Goal: Task Accomplishment & Management: Use online tool/utility

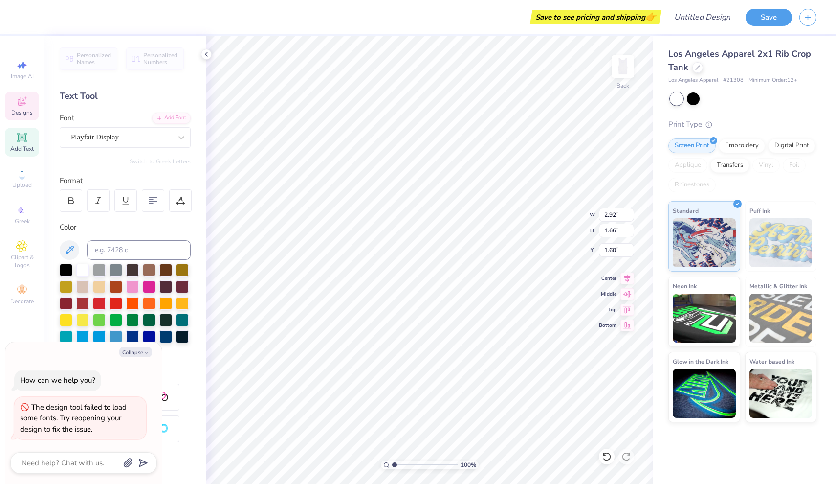
type textarea "x"
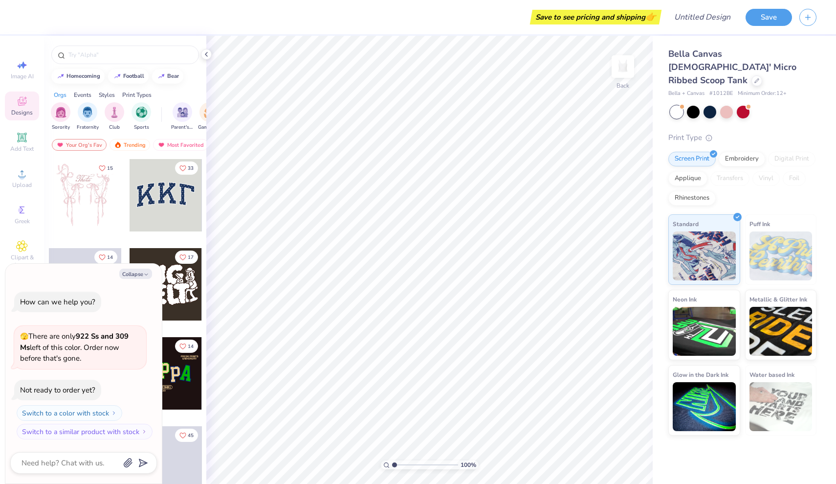
click at [771, 89] on span "Minimum Order: 12 +" at bounding box center [762, 93] width 49 height 8
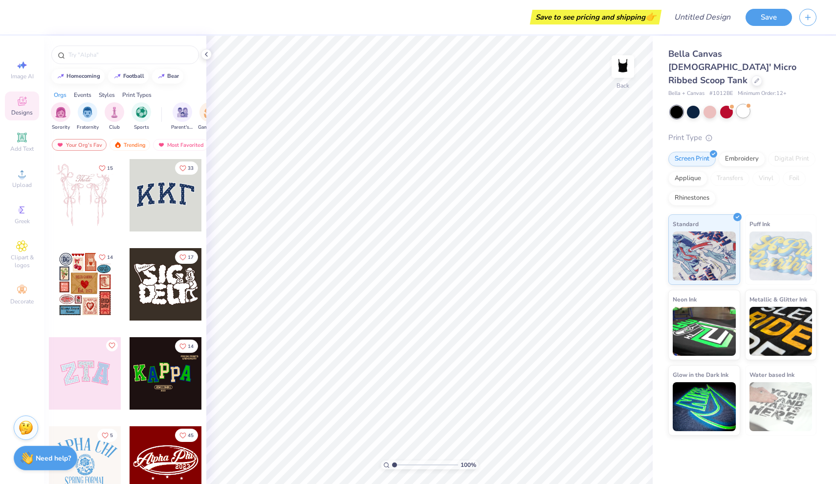
click at [746, 105] on div at bounding box center [743, 111] width 13 height 13
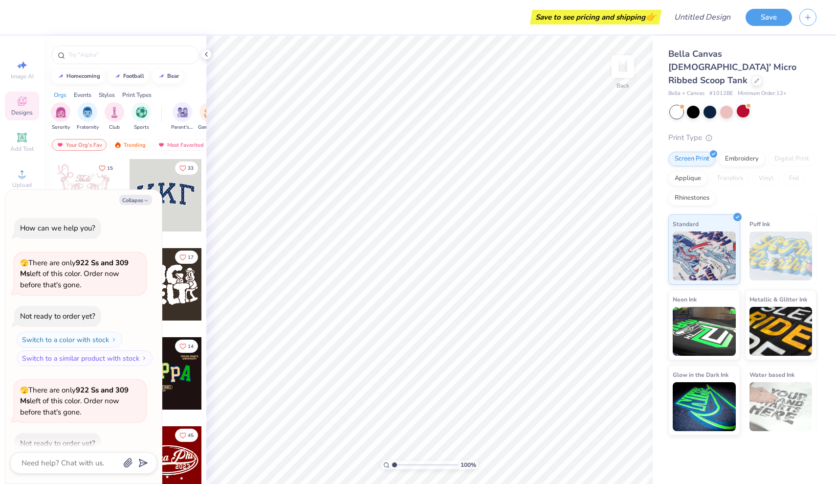
scroll to position [51, 0]
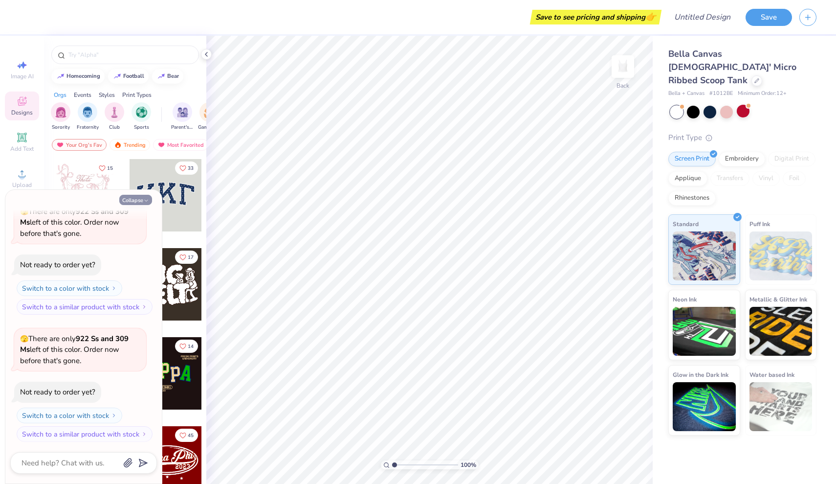
click at [131, 200] on button "Collapse" at bounding box center [135, 200] width 33 height 10
type textarea "x"
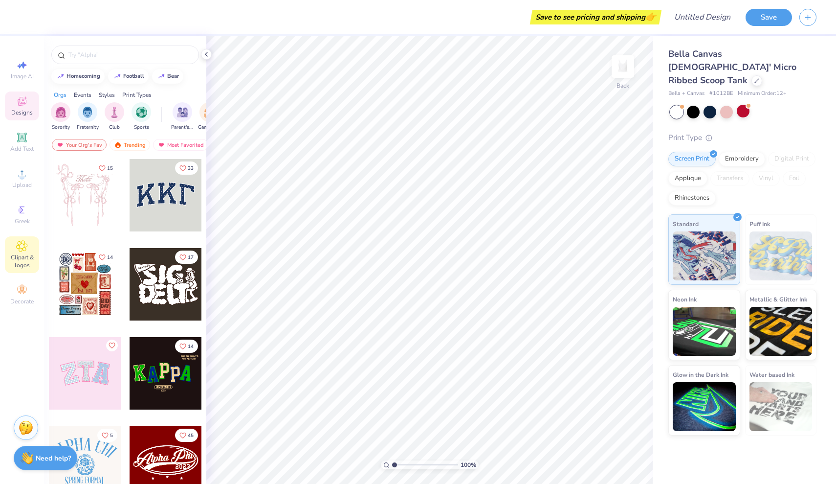
click at [18, 262] on span "Clipart & logos" at bounding box center [22, 261] width 34 height 16
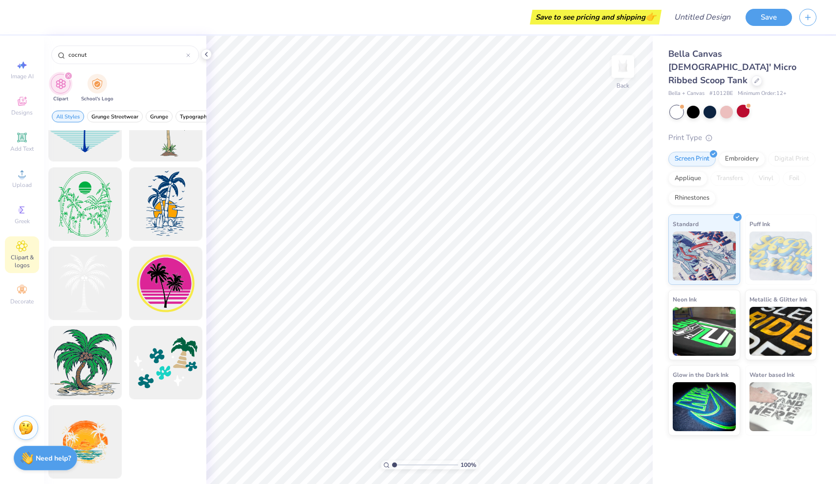
scroll to position [121, 0]
type input "cocnut"
click at [23, 79] on span "Image AI" at bounding box center [22, 76] width 23 height 8
select select "4"
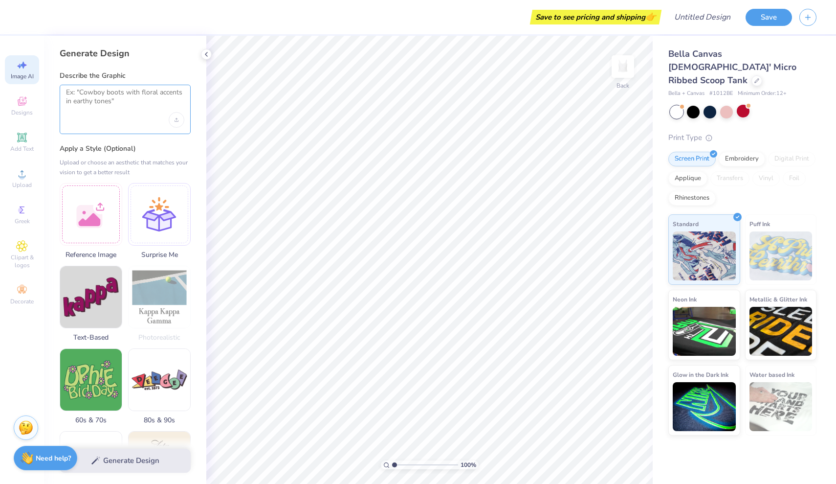
click at [111, 110] on textarea at bounding box center [125, 100] width 118 height 24
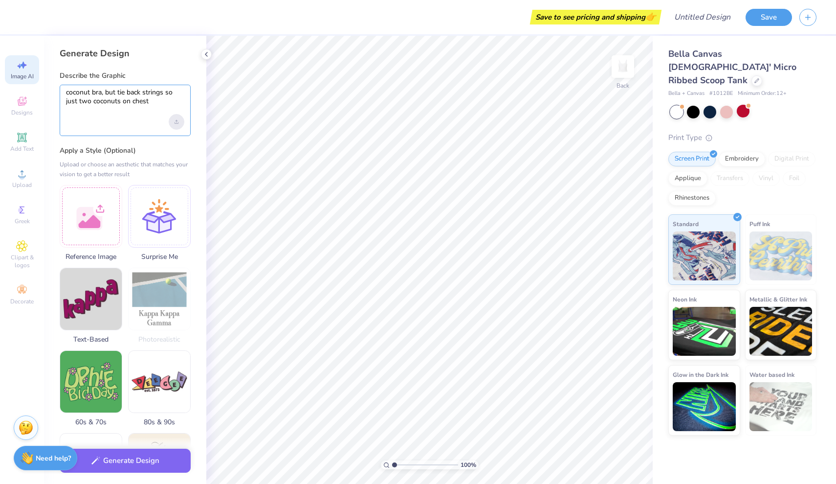
type textarea "coconut bra, but tie back strings so just two coconuts on chest"
click at [178, 120] on icon "Upload image" at bounding box center [177, 122] width 4 height 4
click at [144, 105] on textarea "coconut bra, but tie back strings so just two coconuts on chest" at bounding box center [125, 101] width 118 height 26
click at [153, 96] on textarea "coconut bra, but tie back strings so just two coconuts on chest" at bounding box center [125, 101] width 118 height 26
click at [122, 460] on button "Generate Design" at bounding box center [125, 458] width 131 height 24
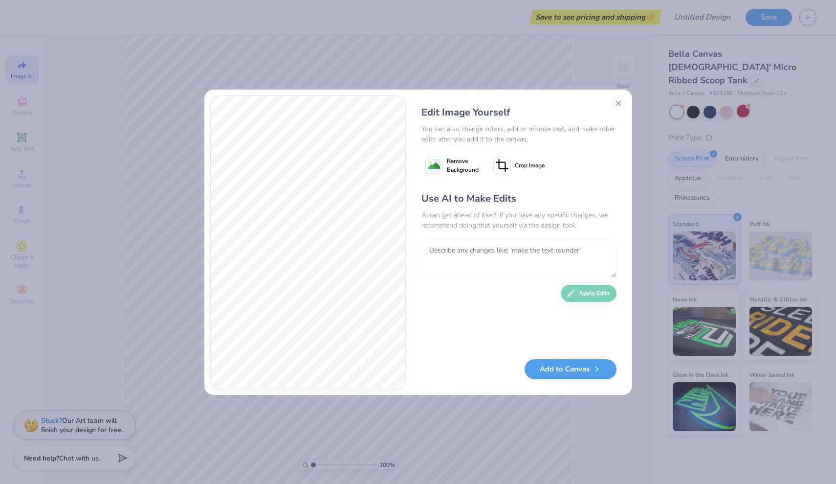
click at [481, 250] on textarea at bounding box center [518, 258] width 195 height 38
type textarea "can you do no string for around the neck?"
click at [581, 289] on button "Apply Edits" at bounding box center [589, 290] width 56 height 17
click at [475, 249] on textarea at bounding box center [518, 258] width 195 height 38
type textarea "ok give me the tie back string but only up to neck not all the way around halter"
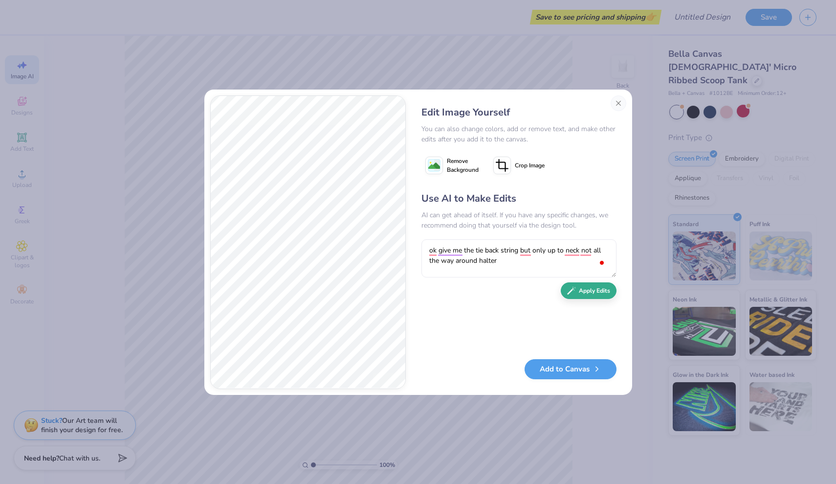
click at [590, 296] on button "Apply Edits" at bounding box center [589, 290] width 56 height 17
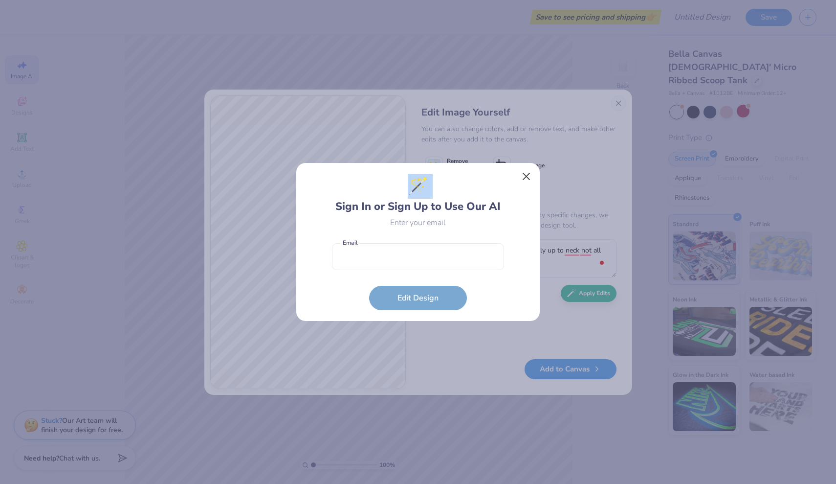
click at [532, 167] on div "🪄 Sign In or Sign Up to Use Our AI Enter your email Email is a required field E…" at bounding box center [418, 241] width 244 height 159
click at [524, 175] on button "Close" at bounding box center [526, 176] width 19 height 19
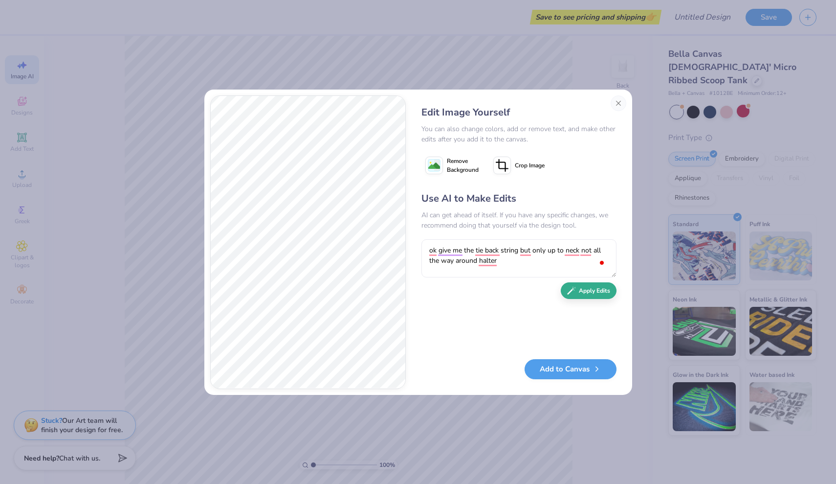
click at [588, 293] on button "Apply Edits" at bounding box center [589, 290] width 56 height 17
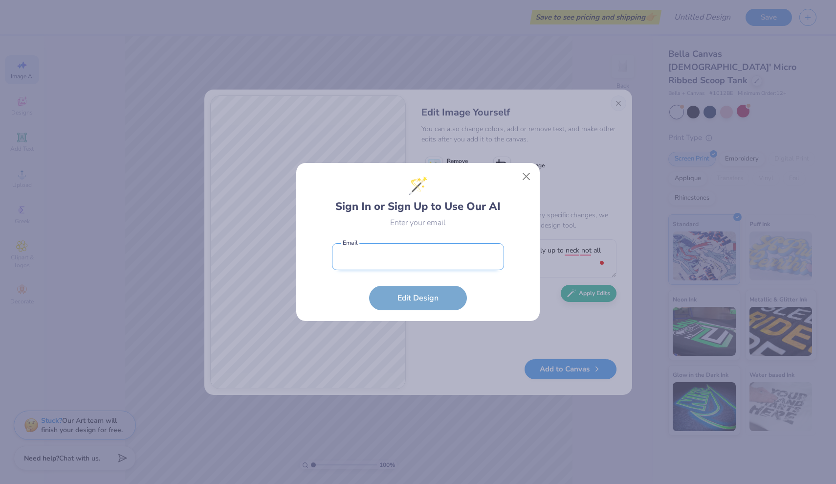
click at [391, 258] on input "email" at bounding box center [418, 256] width 172 height 27
type input "rrito06@outlook.com"
click at [418, 297] on button "Edit Design" at bounding box center [418, 298] width 98 height 24
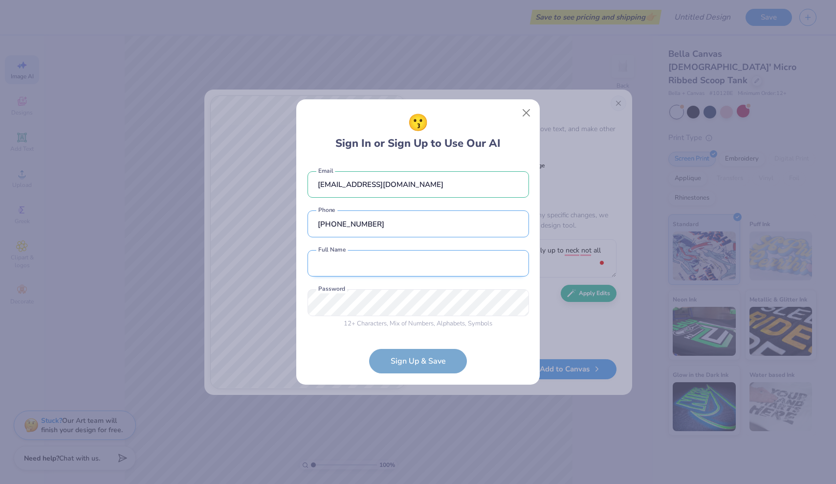
type input "(980) 825-9696"
type input "ryle rito"
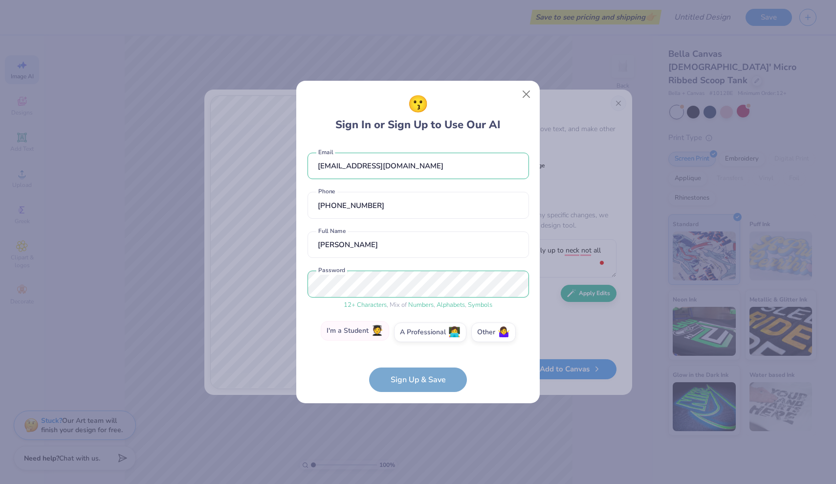
click at [362, 335] on label "I'm a Student 🧑‍🎓" at bounding box center [355, 331] width 68 height 20
click at [415, 335] on input "I'm a Student 🧑‍🎓" at bounding box center [418, 335] width 6 height 6
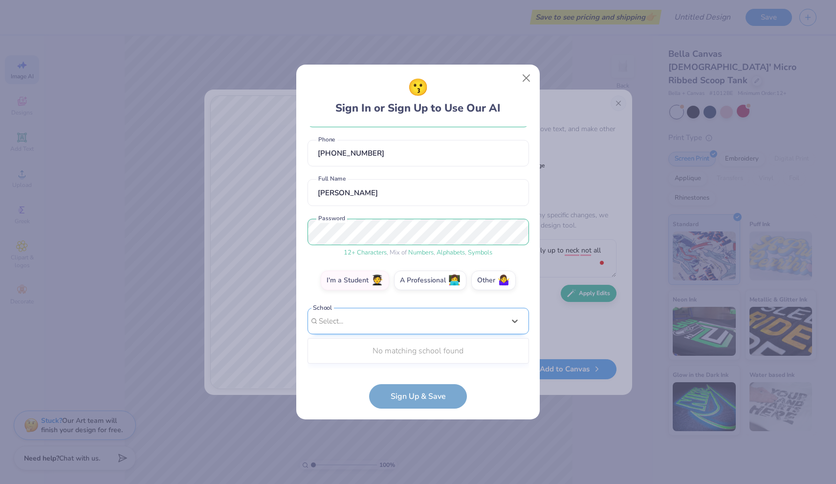
click at [369, 363] on div "Use Up and Down to choose options, press Enter to select the currently focused …" at bounding box center [419, 336] width 222 height 56
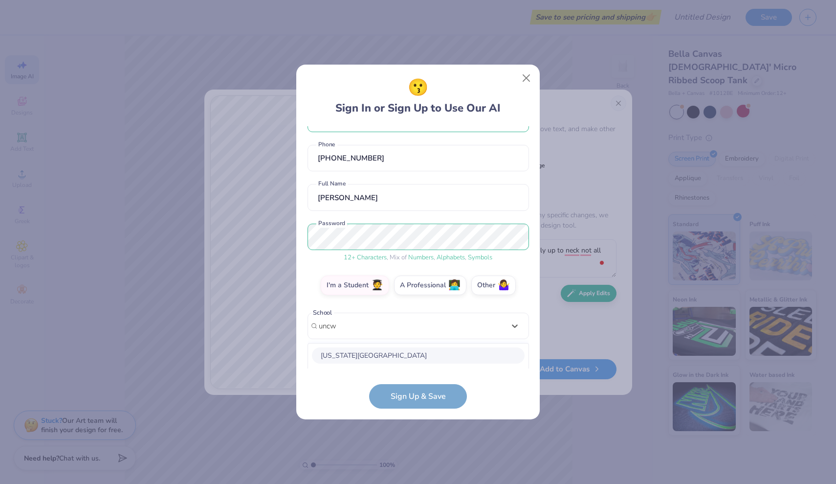
scroll to position [153, 0]
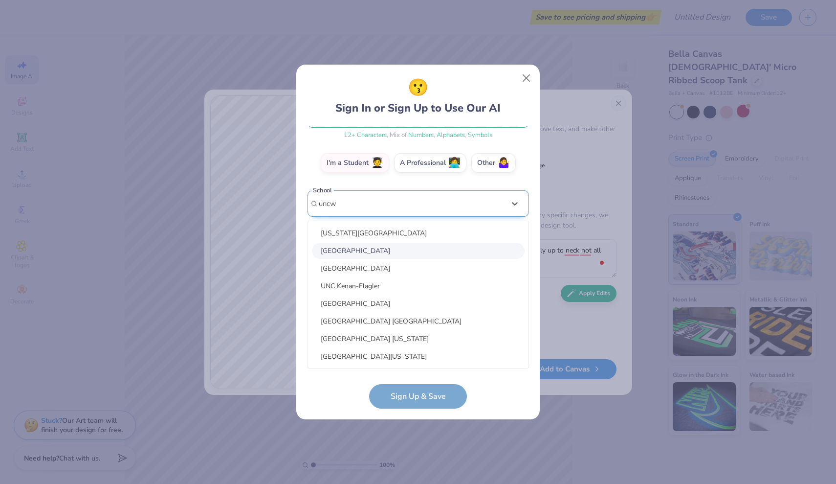
click at [336, 206] on input "uncw" at bounding box center [329, 203] width 20 height 11
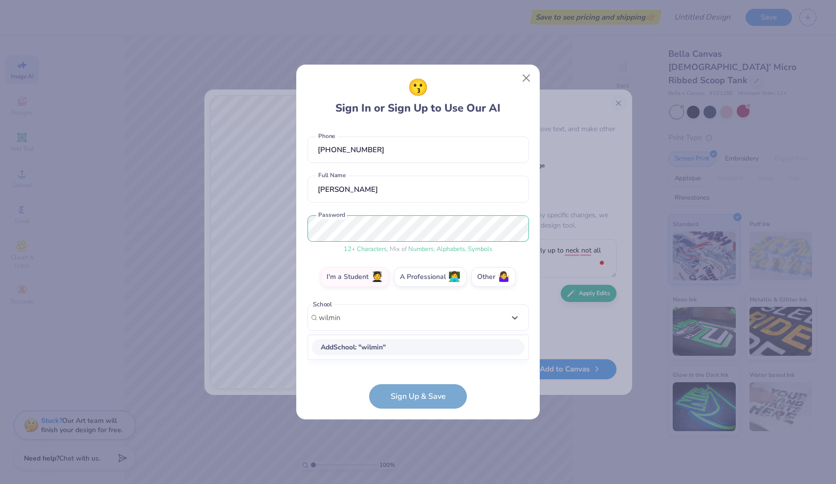
type input "wilming"
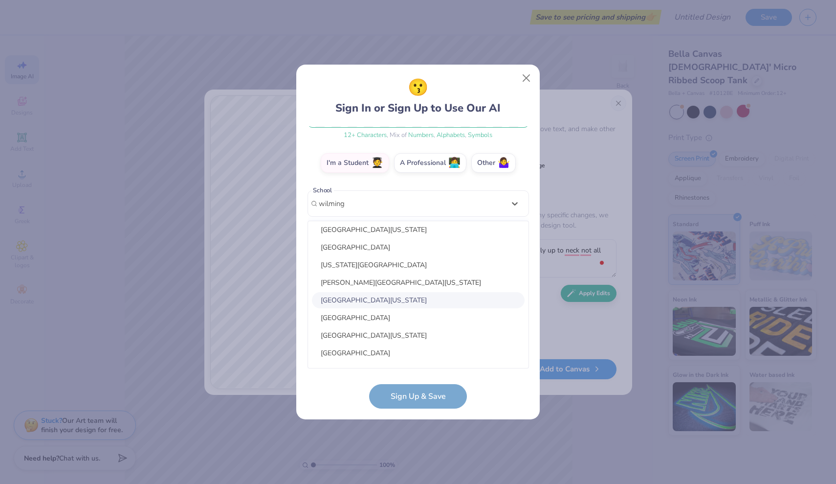
scroll to position [545, 0]
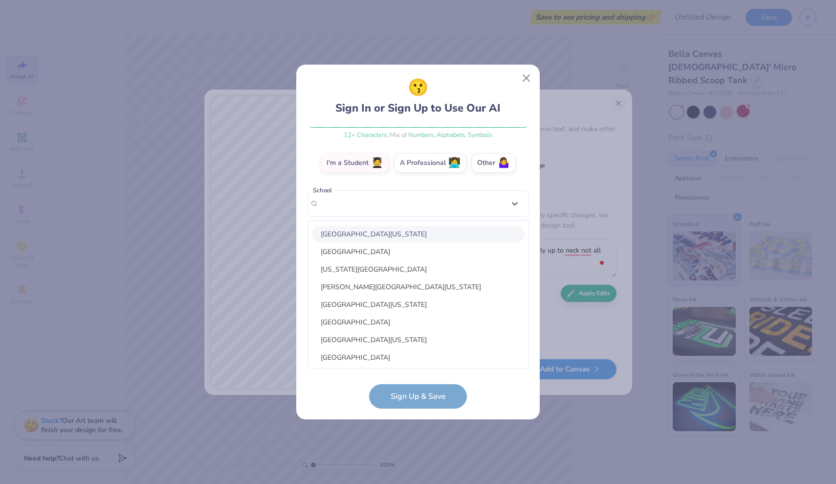
click at [358, 199] on div "rrito06@outlook.com Email (980) 825-9696 Phone ryle rito Full Name 12 + Charact…" at bounding box center [419, 247] width 222 height 242
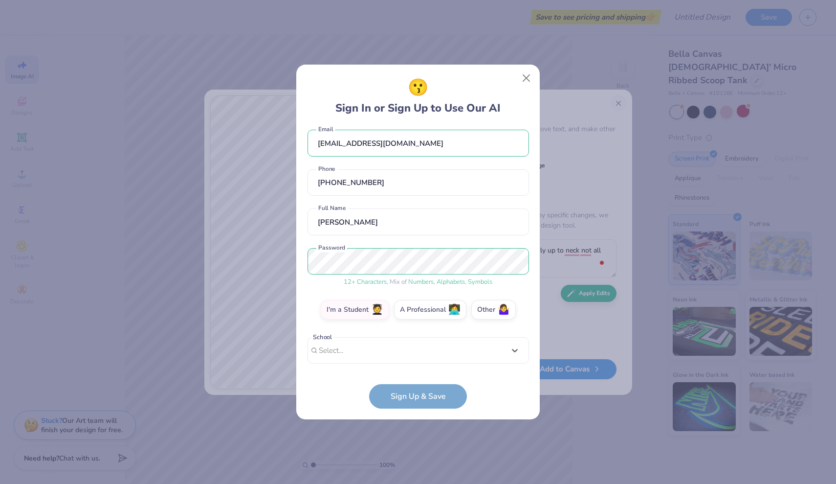
click at [358, 199] on div "rrito06@outlook.com Email (980) 825-9696 Phone ryle rito Full Name 12 + Charact…" at bounding box center [419, 247] width 222 height 242
click at [336, 349] on div "option focused, 1 of 30. 30 results available. Use Up and Down to choose option…" at bounding box center [419, 426] width 222 height 178
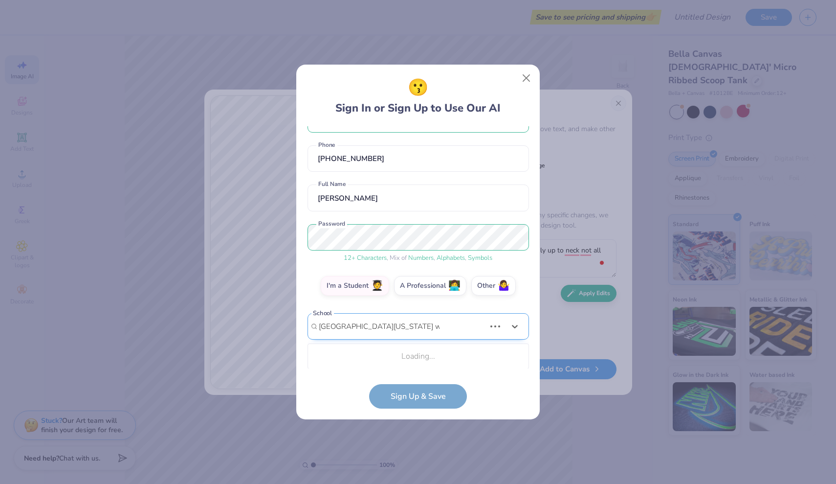
scroll to position [31, 0]
click at [407, 350] on div "Add School : " university of north carolina wilmington "" at bounding box center [418, 356] width 213 height 16
type input "university of north carolina wilmington"
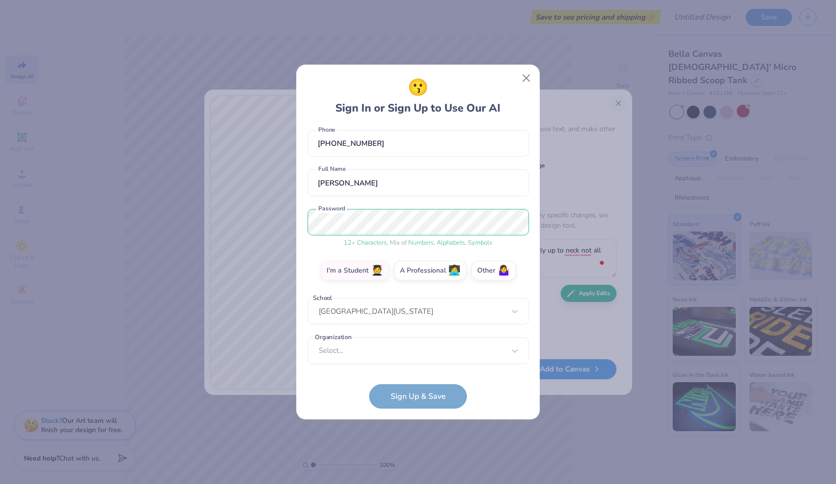
click at [399, 393] on form "rrito06@outlook.com Email (980) 825-9696 Phone ryle rito Full Name 12 + Charact…" at bounding box center [419, 267] width 222 height 282
click at [396, 356] on div "Select..." at bounding box center [419, 349] width 222 height 27
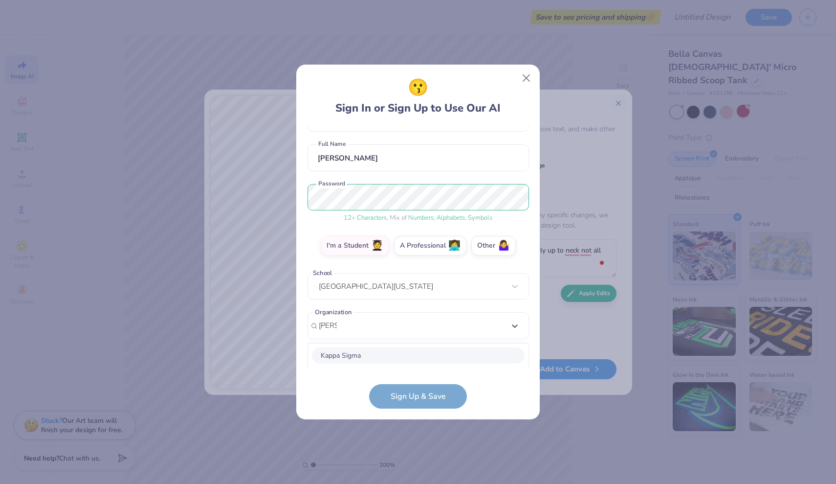
scroll to position [193, 0]
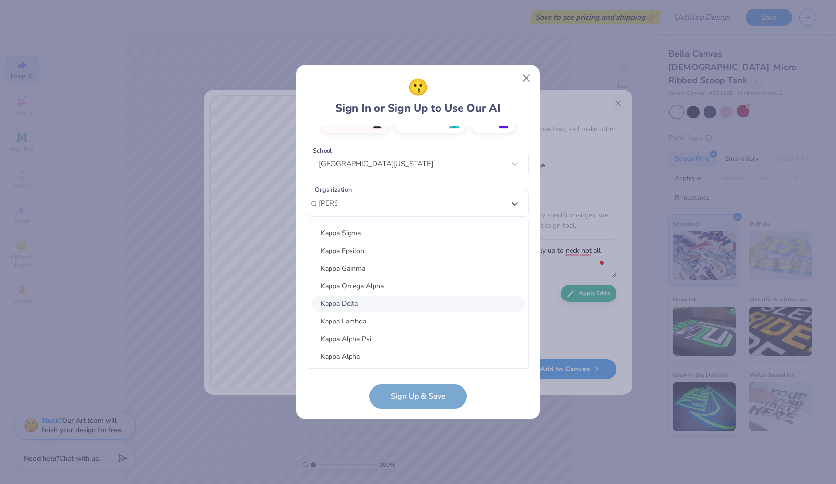
click at [367, 307] on div "Kappa Delta" at bounding box center [418, 303] width 213 height 16
type input "kapp"
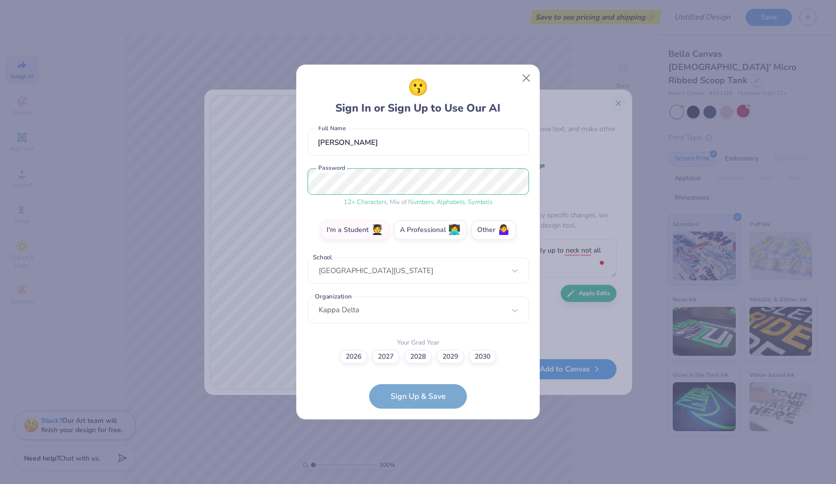
scroll to position [86, 0]
click at [415, 359] on label "2028" at bounding box center [417, 356] width 27 height 14
click at [415, 440] on input "2028" at bounding box center [418, 443] width 6 height 6
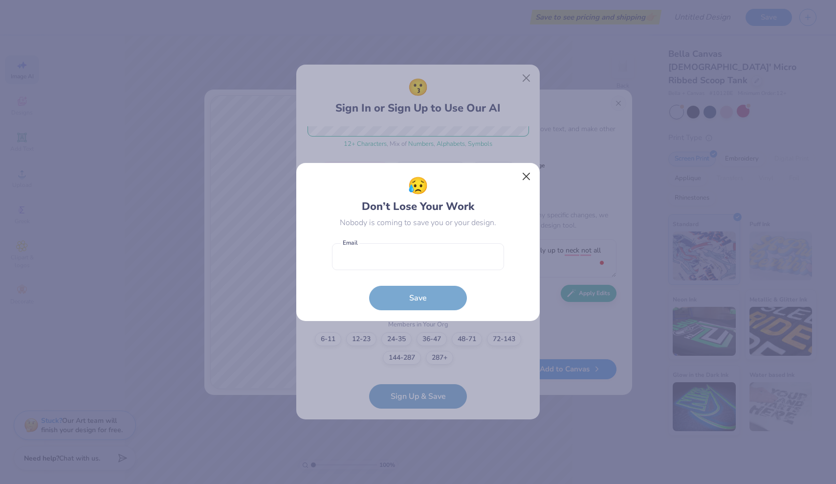
click at [528, 177] on button "Close" at bounding box center [526, 176] width 19 height 19
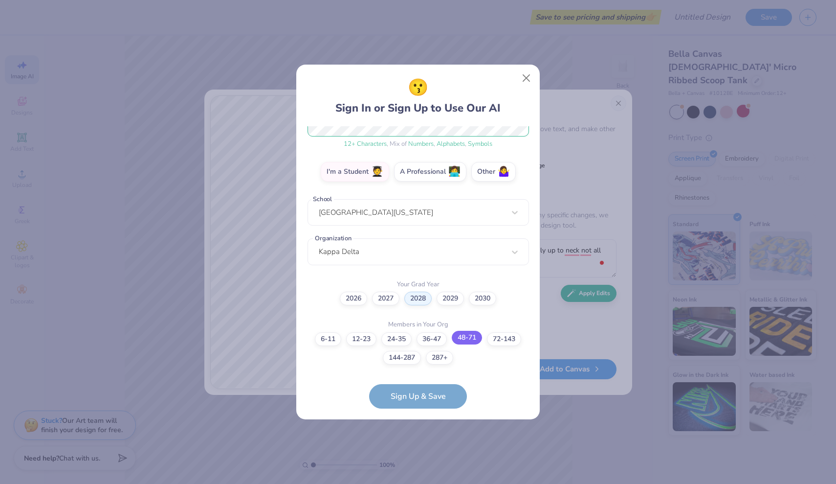
click at [472, 339] on label "48-71" at bounding box center [467, 338] width 30 height 14
click at [421, 483] on input "48-71" at bounding box center [418, 492] width 6 height 6
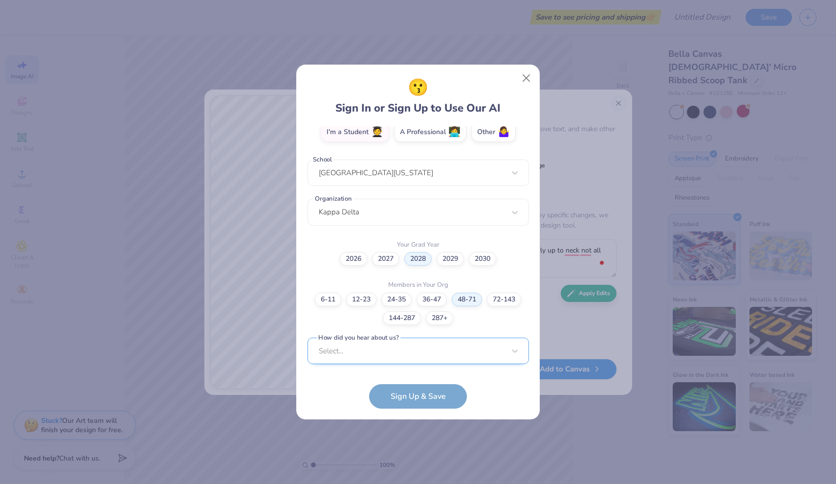
click at [424, 350] on div "Select..." at bounding box center [419, 350] width 222 height 27
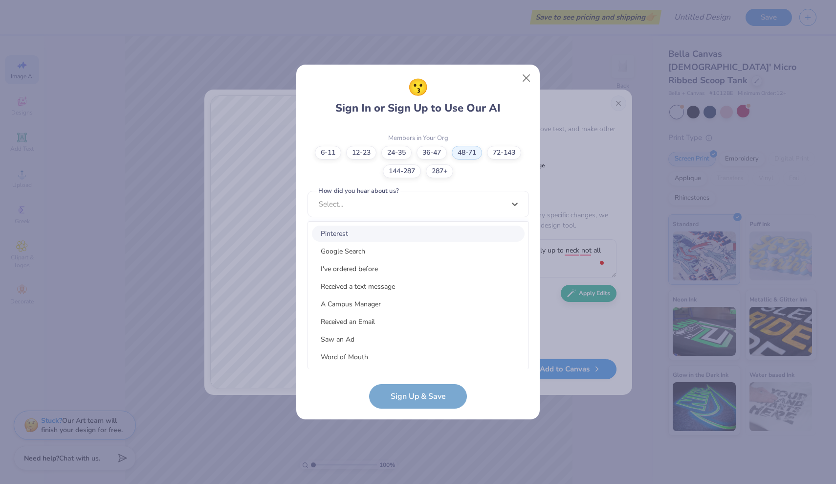
click at [362, 232] on div "Pinterest" at bounding box center [418, 233] width 213 height 16
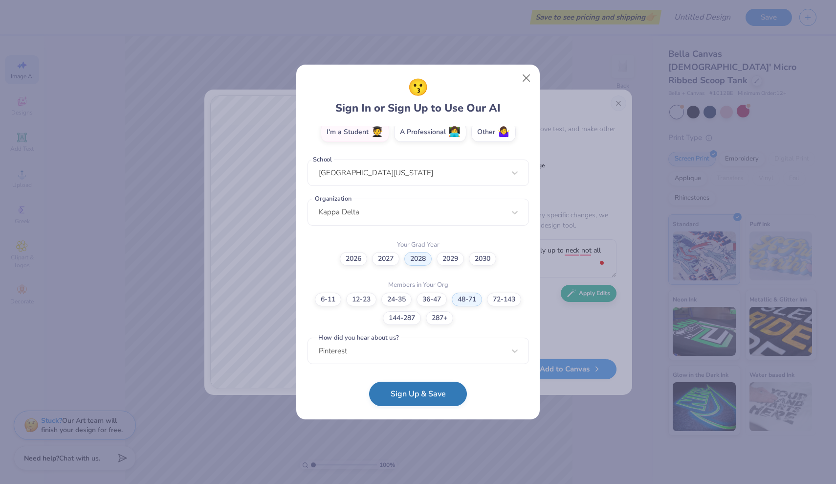
click at [411, 394] on button "Sign Up & Save" at bounding box center [418, 393] width 98 height 24
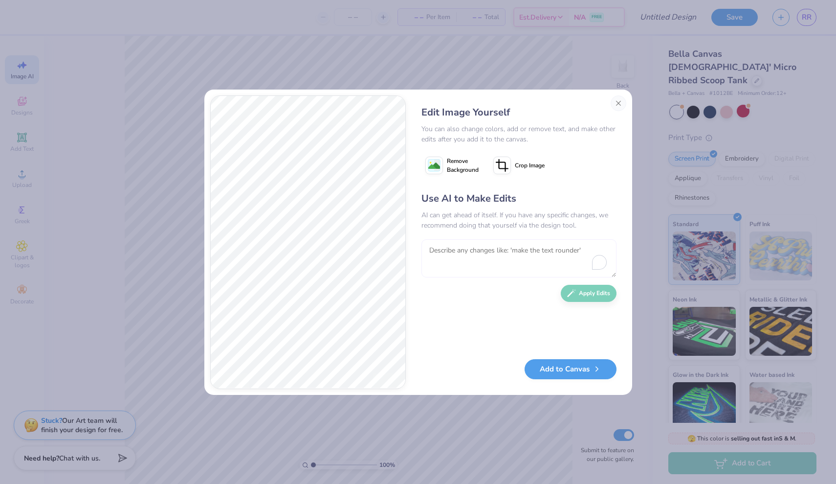
click at [487, 250] on textarea at bounding box center [518, 258] width 195 height 38
type textarea "make string pink"
click at [592, 295] on button "Apply Edits" at bounding box center [589, 290] width 56 height 17
click at [582, 365] on button "Add to Canvas" at bounding box center [571, 366] width 92 height 20
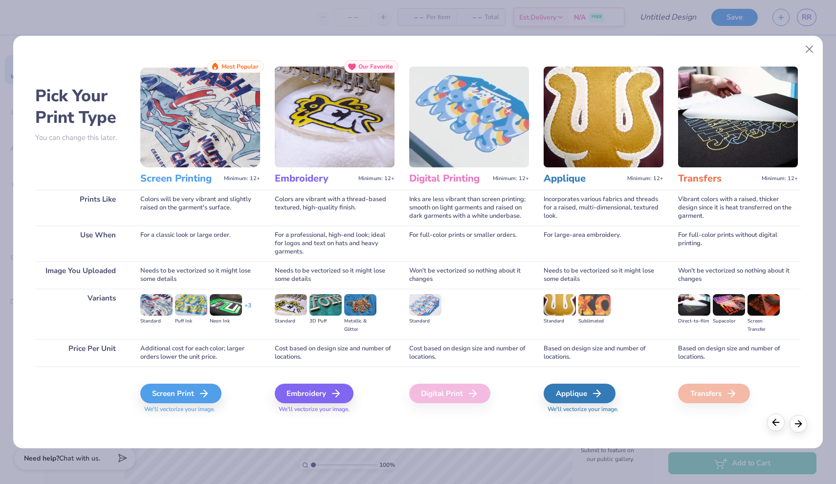
click at [775, 424] on polyline at bounding box center [774, 422] width 3 height 6
click at [775, 420] on polyline at bounding box center [774, 422] width 3 height 6
click at [454, 395] on div "Digital Print" at bounding box center [449, 393] width 81 height 20
click at [471, 397] on icon at bounding box center [473, 393] width 12 height 12
click at [184, 393] on div "Screen Print" at bounding box center [182, 393] width 81 height 20
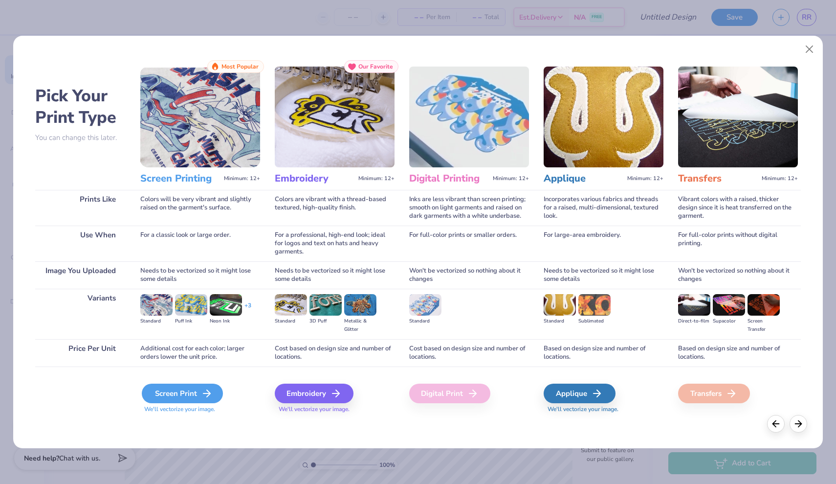
click at [201, 395] on icon at bounding box center [207, 393] width 12 height 12
click at [204, 392] on icon at bounding box center [207, 393] width 12 height 12
click at [226, 140] on img at bounding box center [200, 117] width 120 height 101
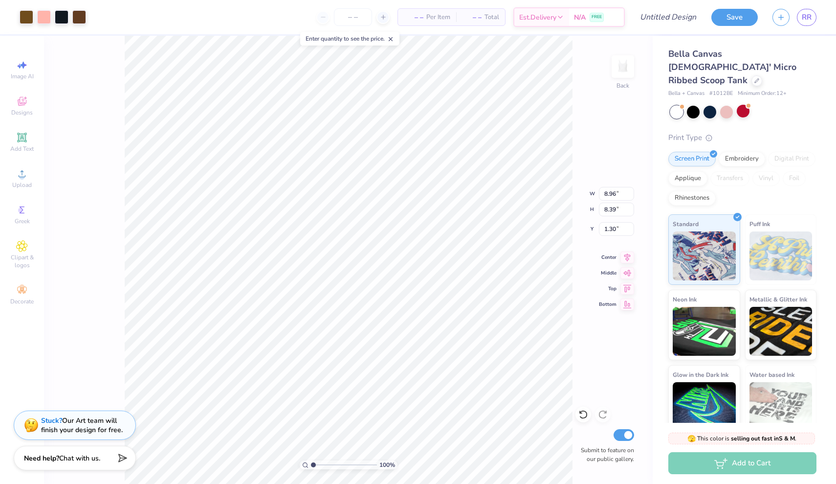
type input "1.65"
type input "3.71"
type input "3.80"
type input "5.08"
click at [585, 413] on icon at bounding box center [583, 414] width 10 height 10
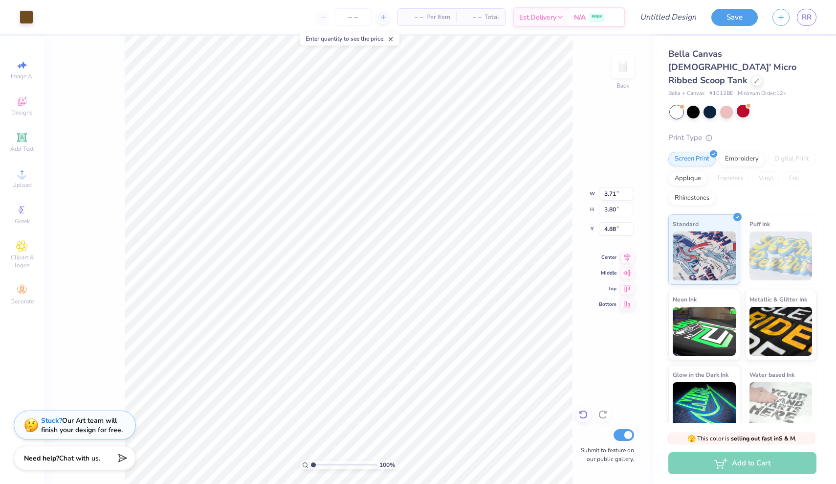
click at [585, 413] on icon at bounding box center [583, 414] width 10 height 10
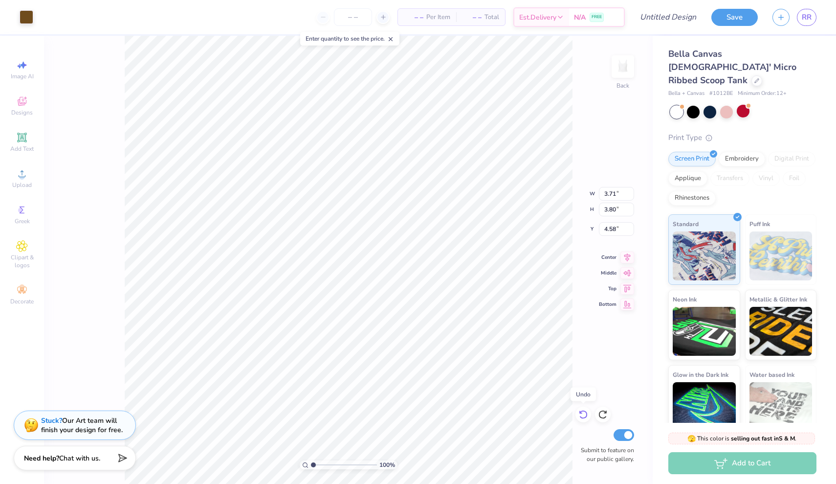
click at [585, 413] on icon at bounding box center [583, 414] width 10 height 10
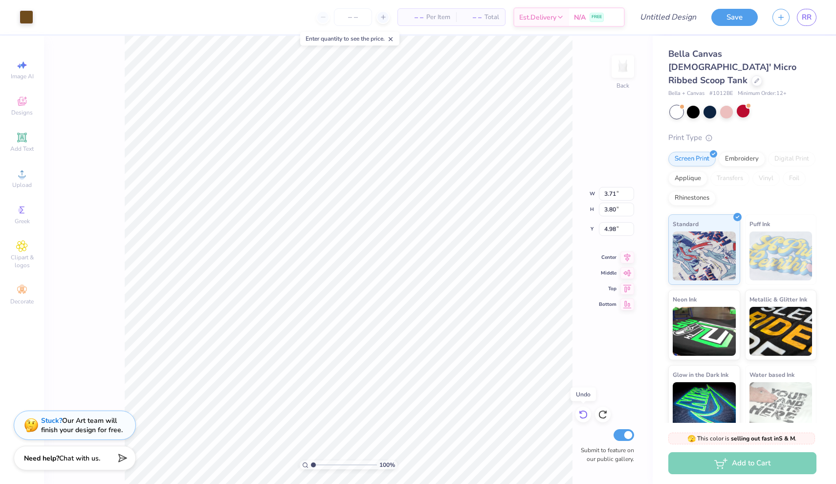
type input "5.08"
click at [585, 413] on icon at bounding box center [583, 414] width 10 height 10
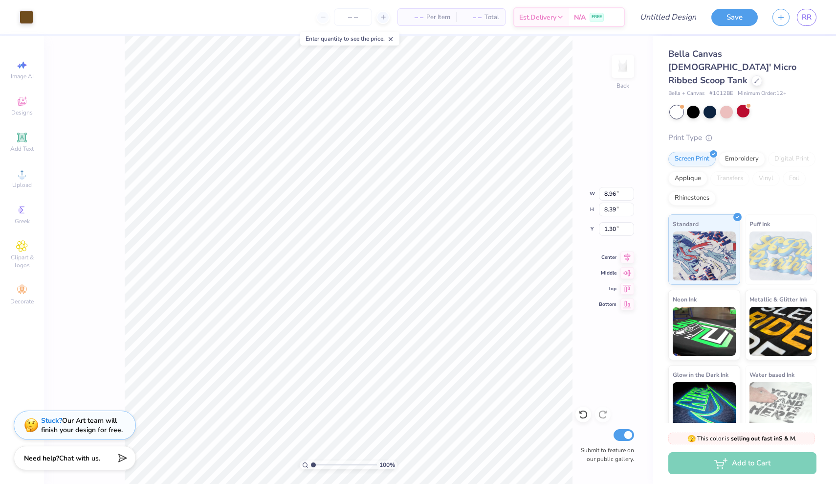
type input "3.71"
type input "3.80"
type input "5.08"
click at [696, 105] on div at bounding box center [693, 111] width 13 height 13
click at [738, 105] on div at bounding box center [743, 111] width 13 height 13
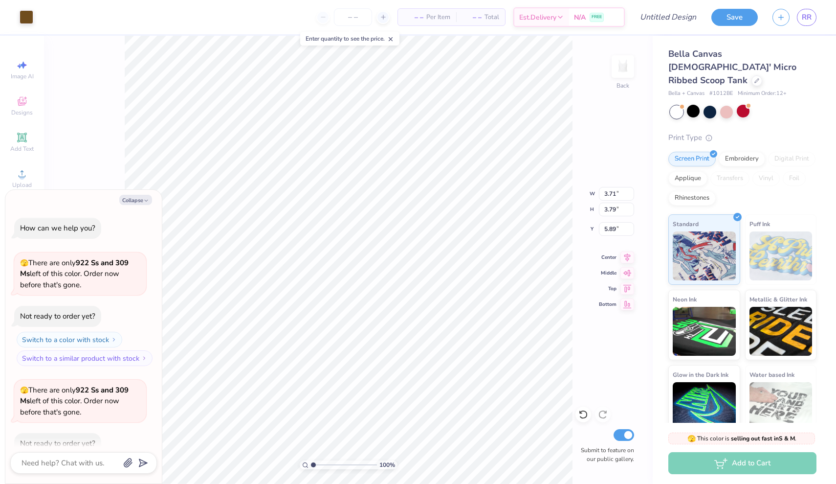
type textarea "x"
